Goal: Task Accomplishment & Management: Manage account settings

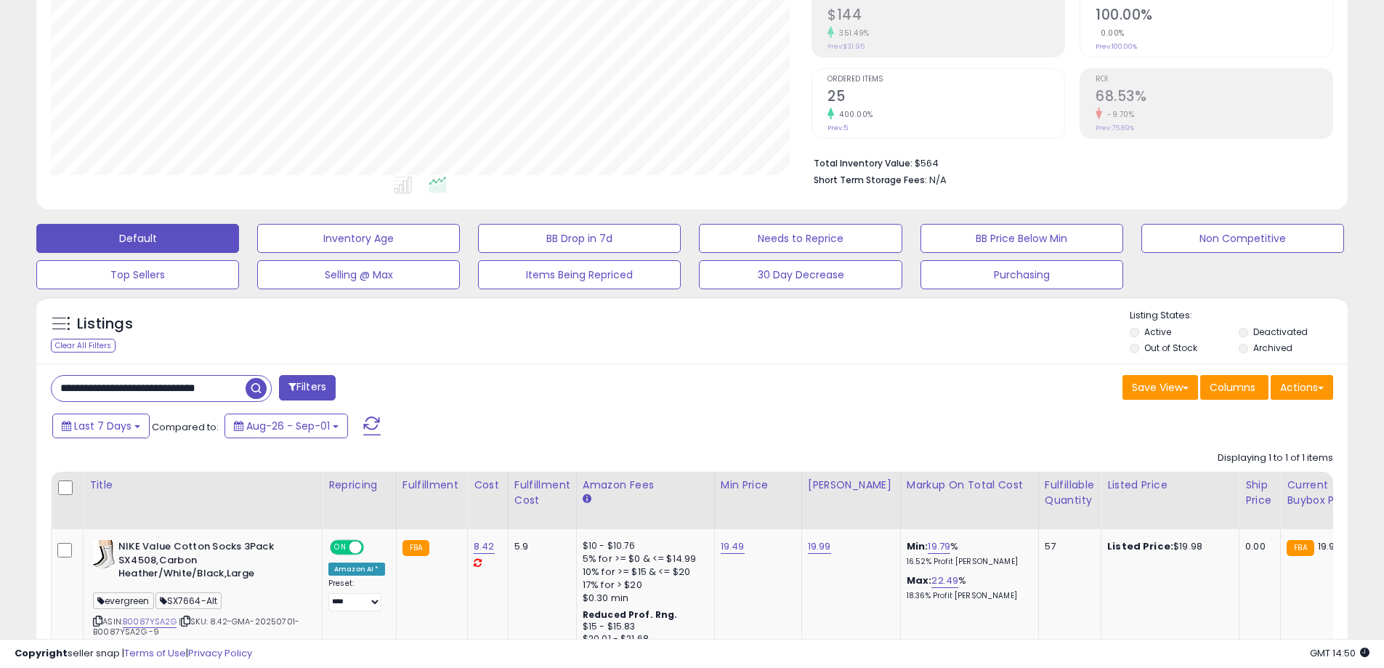
scroll to position [298, 761]
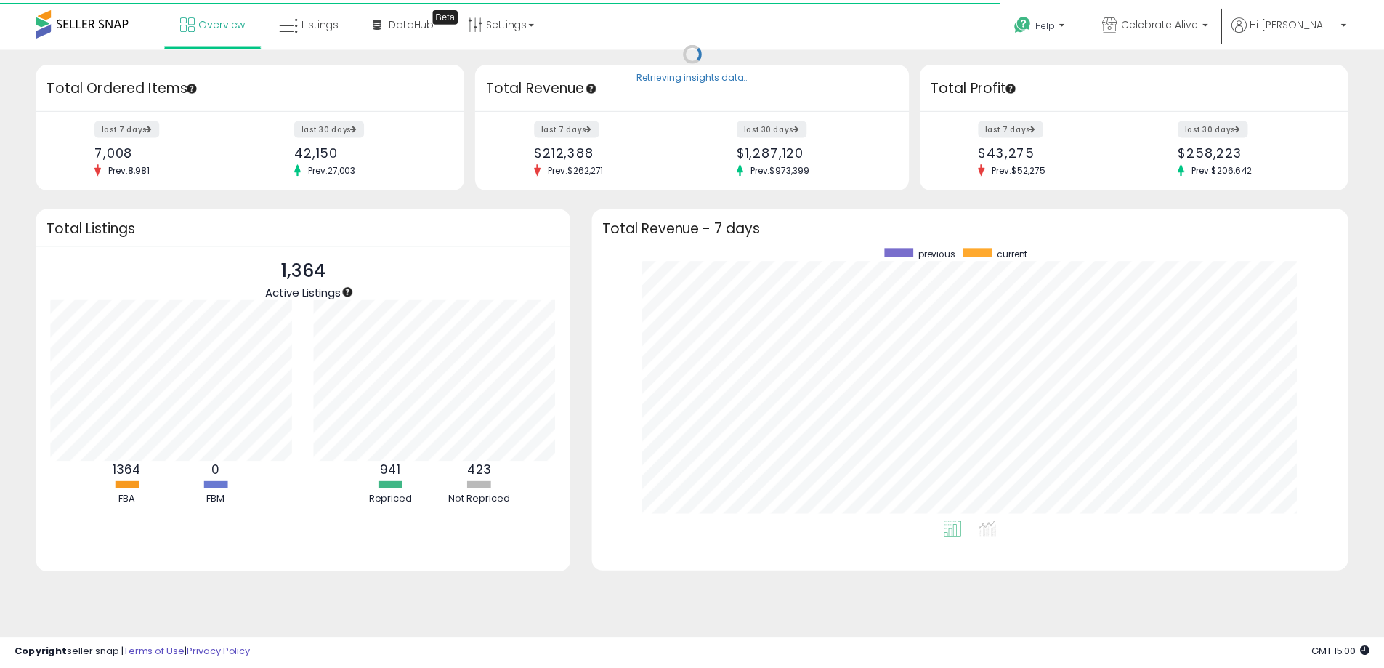
scroll to position [726467, 726015]
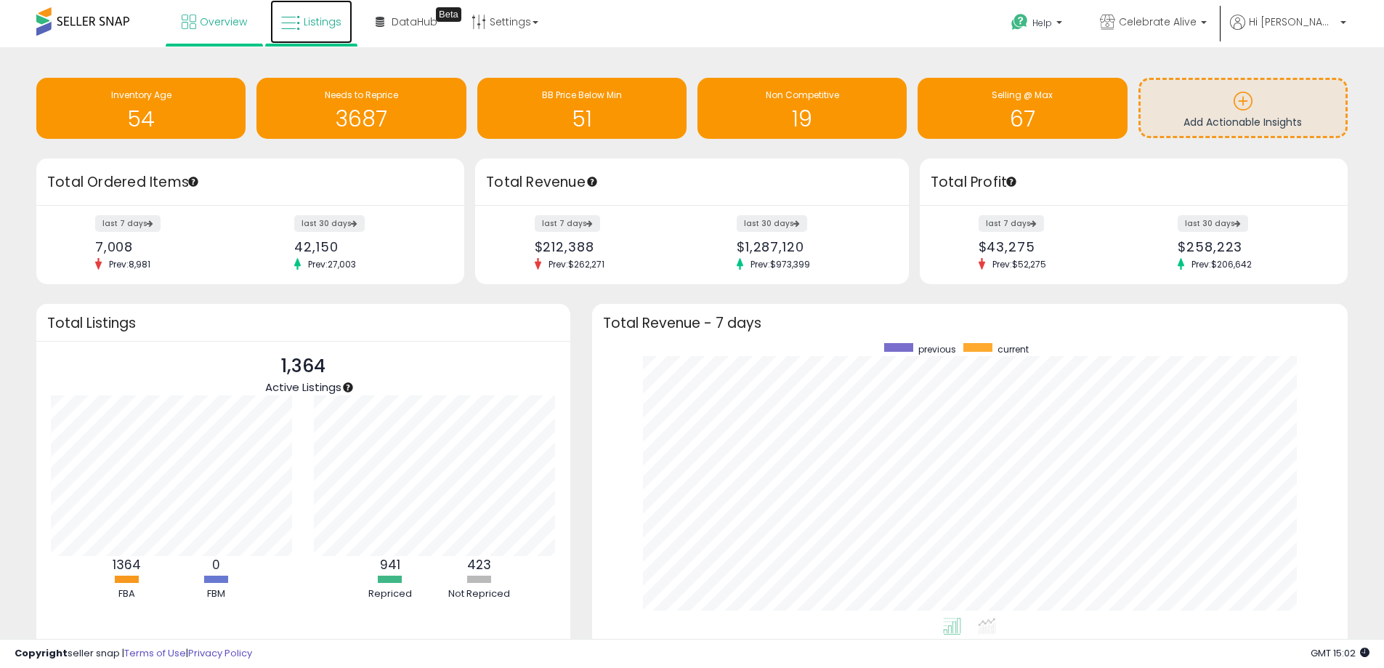
click at [323, 26] on span "Listings" at bounding box center [323, 22] width 38 height 15
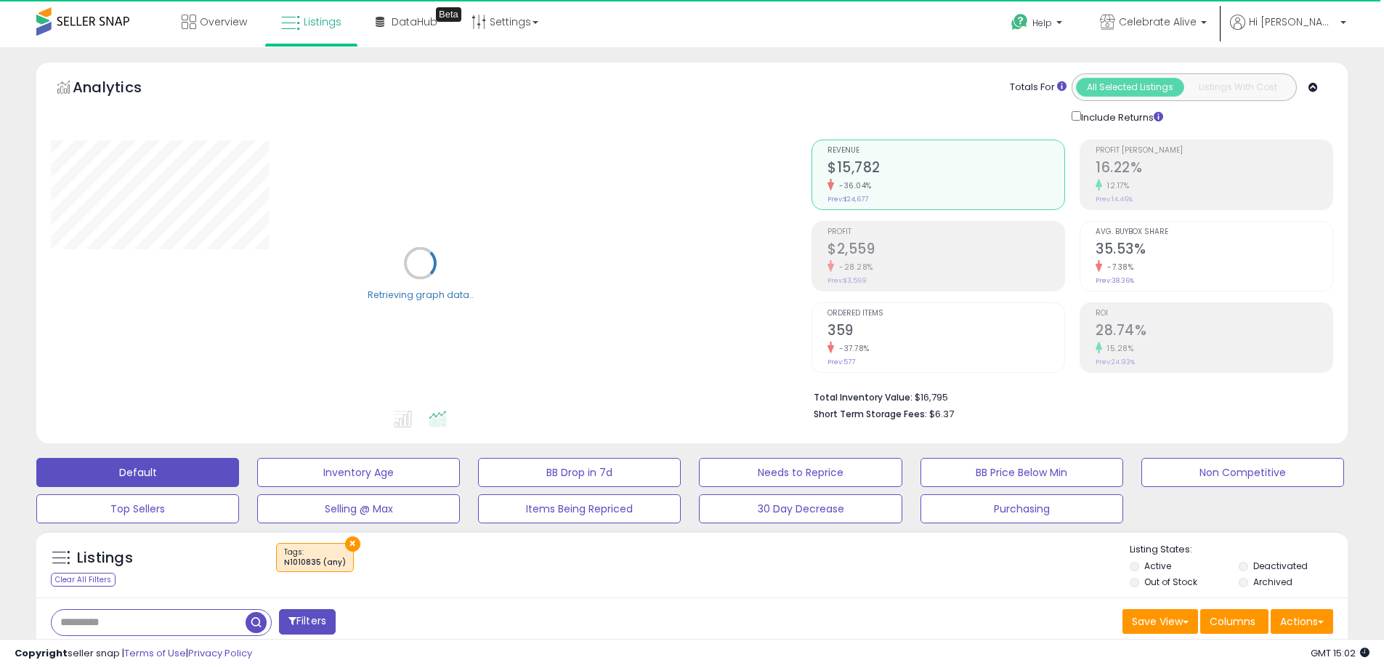
scroll to position [291, 0]
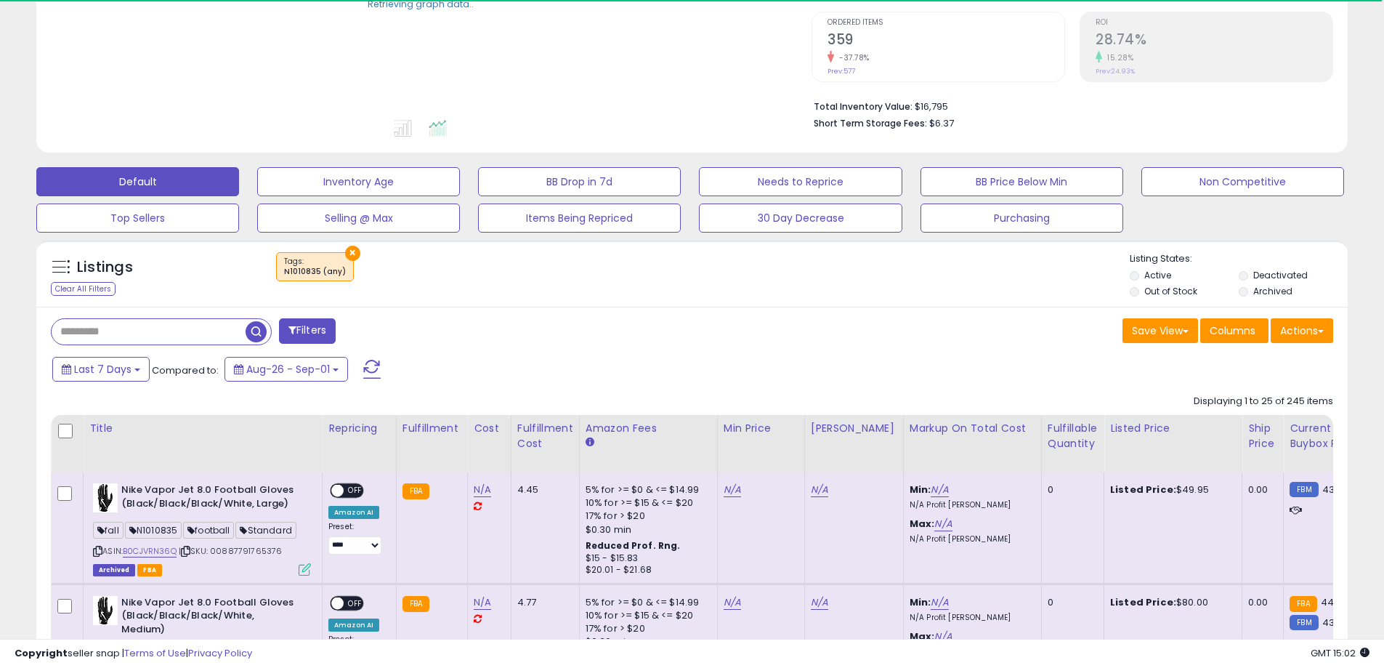
click at [345, 253] on button "×" at bounding box center [352, 253] width 15 height 15
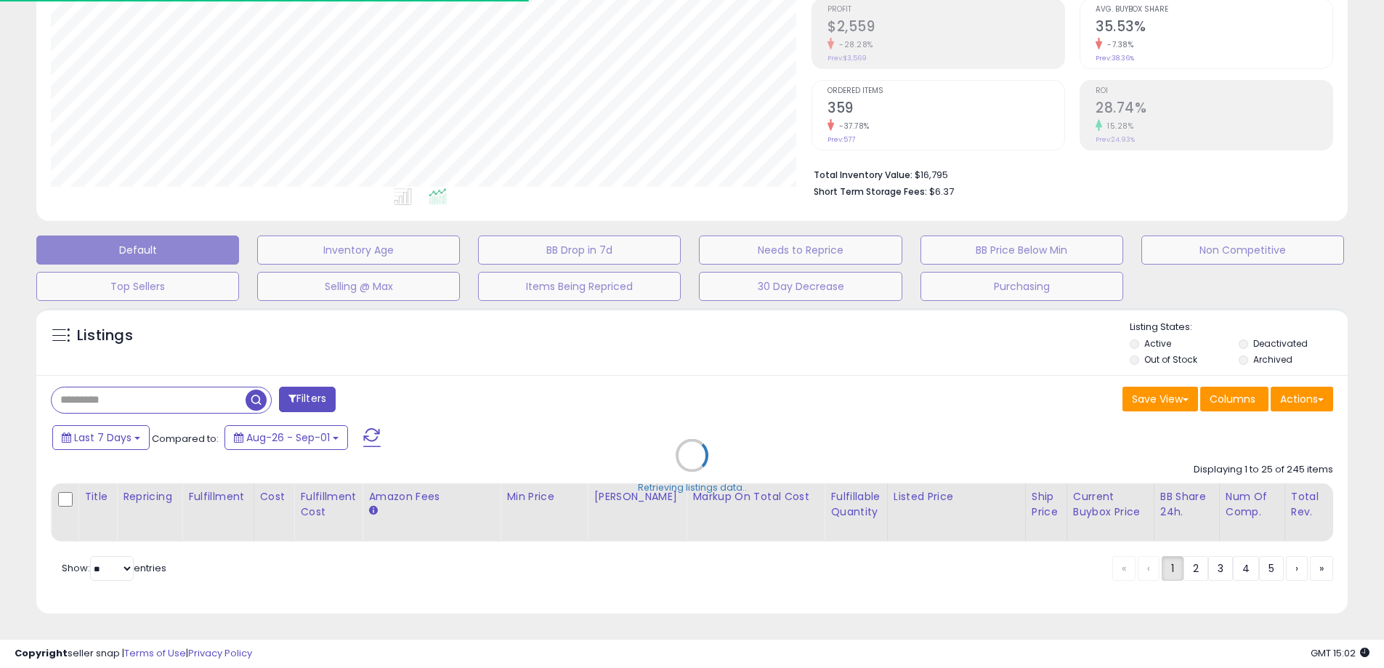
scroll to position [298, 761]
click at [314, 390] on div "Retrieving listings data.." at bounding box center [692, 466] width 1334 height 331
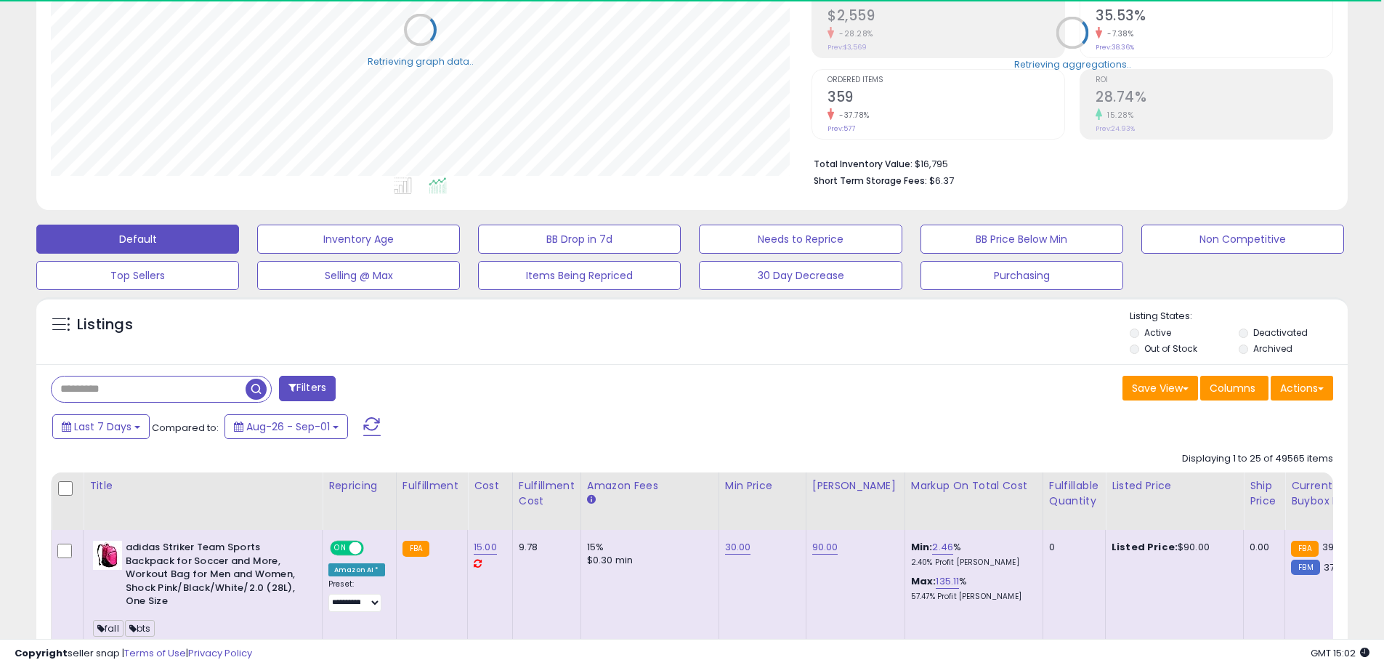
click at [324, 385] on button "Filters" at bounding box center [307, 388] width 57 height 25
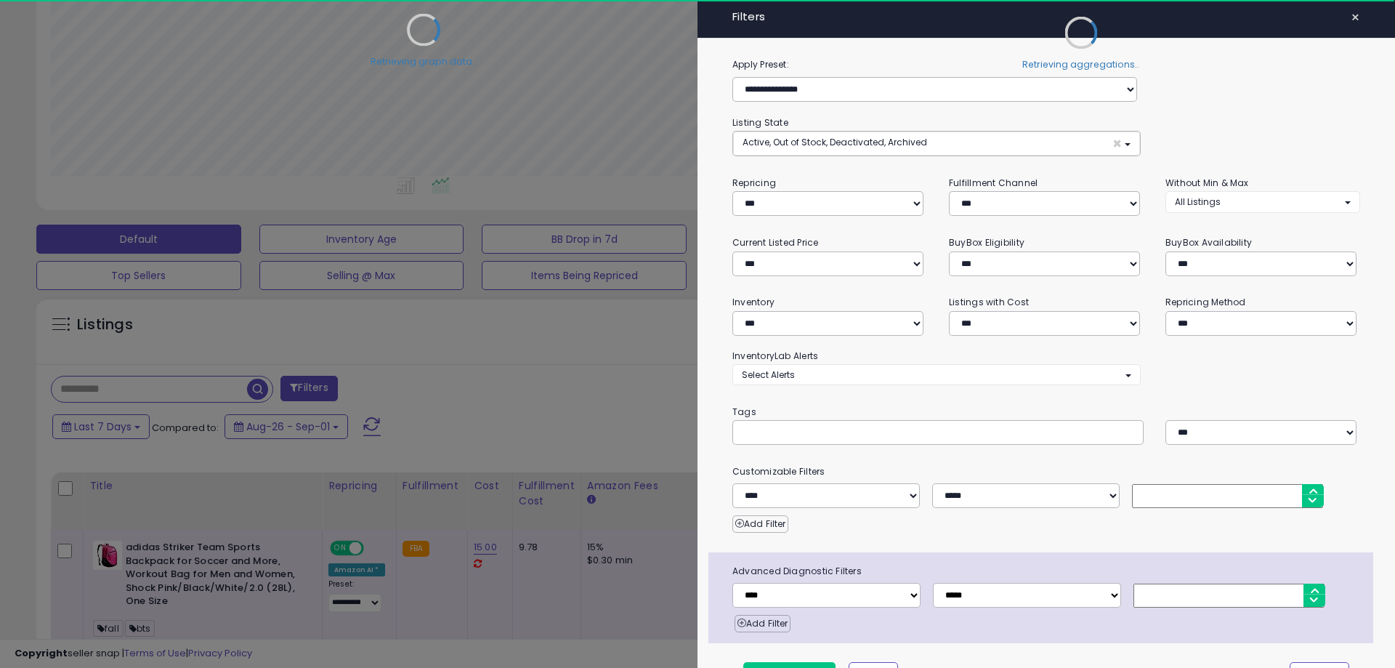
click at [820, 434] on input "text" at bounding box center [851, 432] width 218 height 15
paste input "******"
type input "******"
click at [589, 417] on div at bounding box center [697, 334] width 1395 height 668
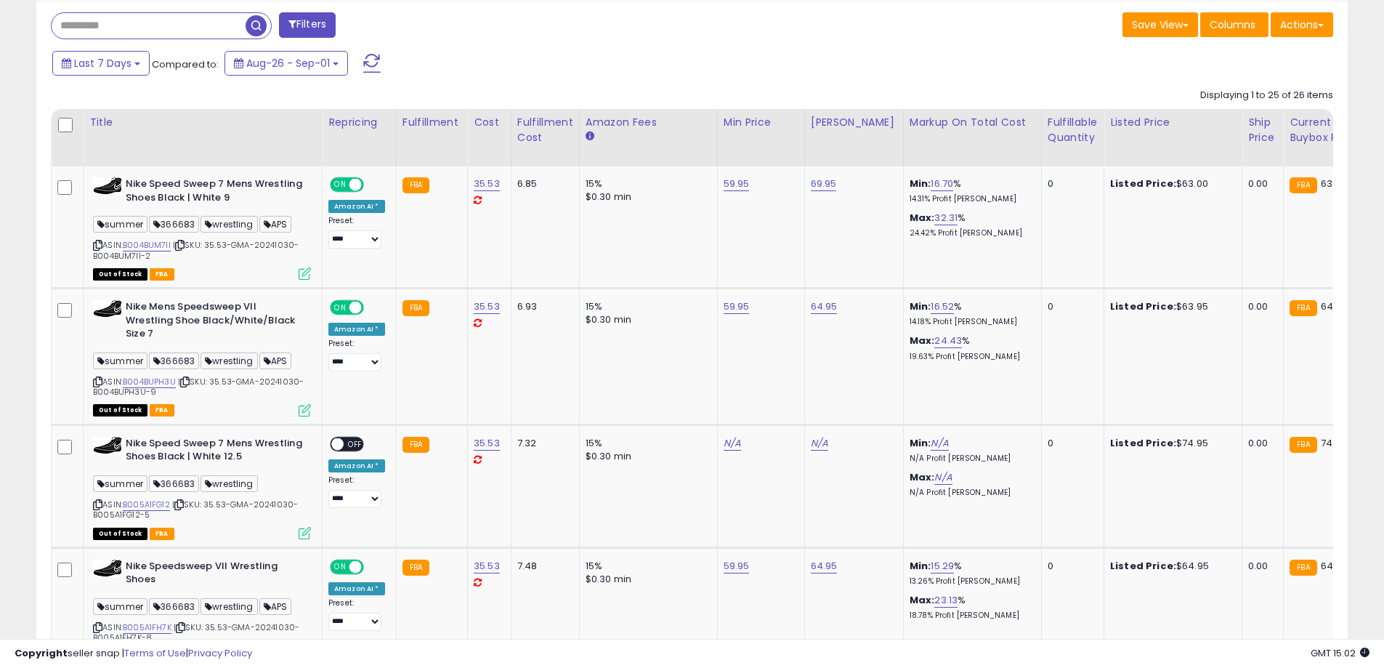
scroll to position [298, 761]
